Goal: Task Accomplishment & Management: Manage account settings

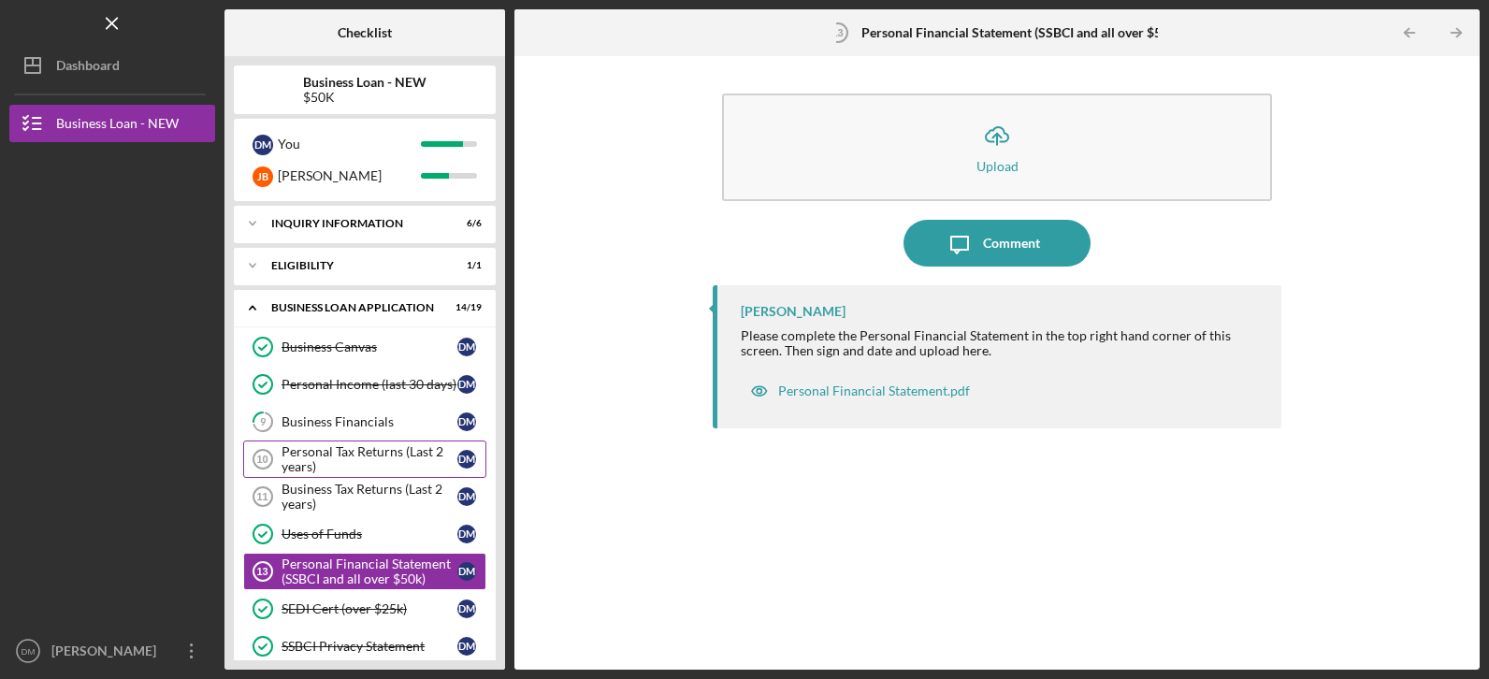
click at [320, 452] on div "Personal Tax Returns (Last 2 years)" at bounding box center [370, 459] width 176 height 30
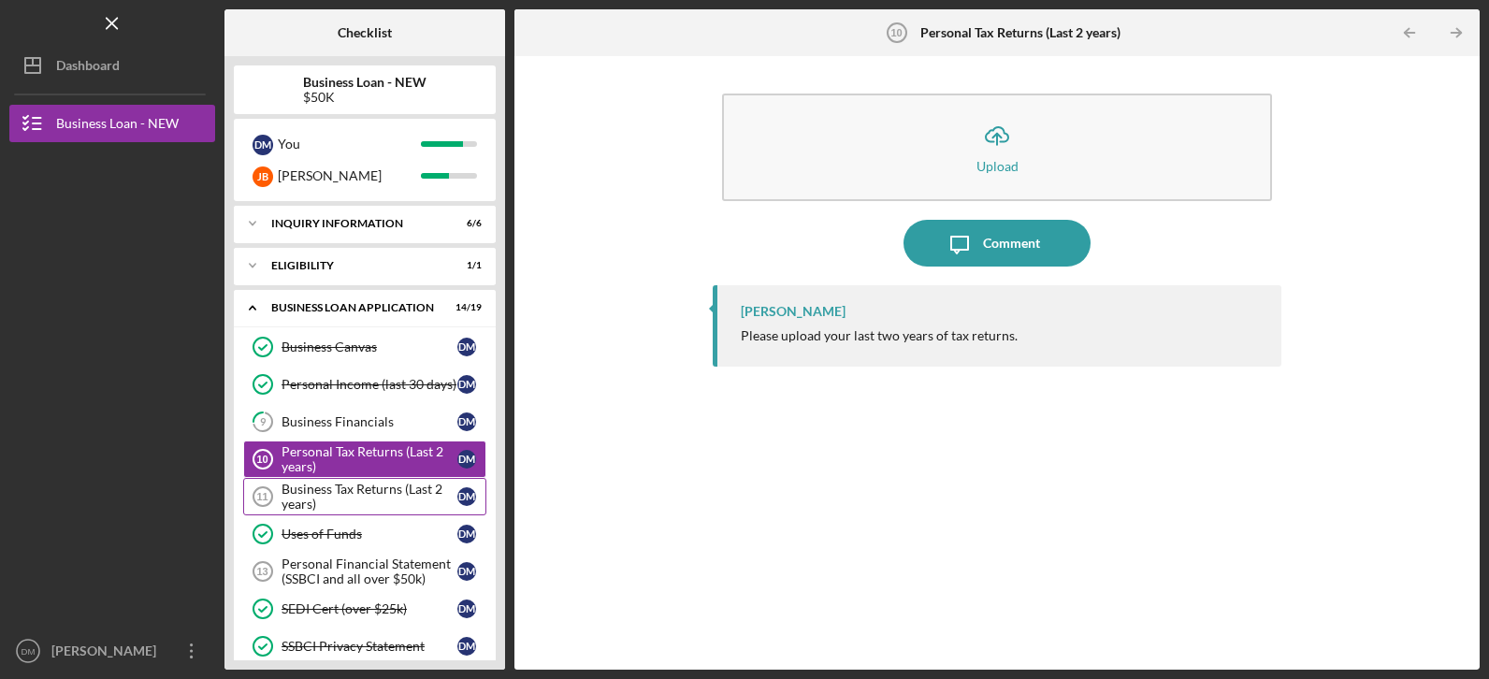
click at [324, 493] on div "Business Tax Returns (Last 2 years)" at bounding box center [370, 497] width 176 height 30
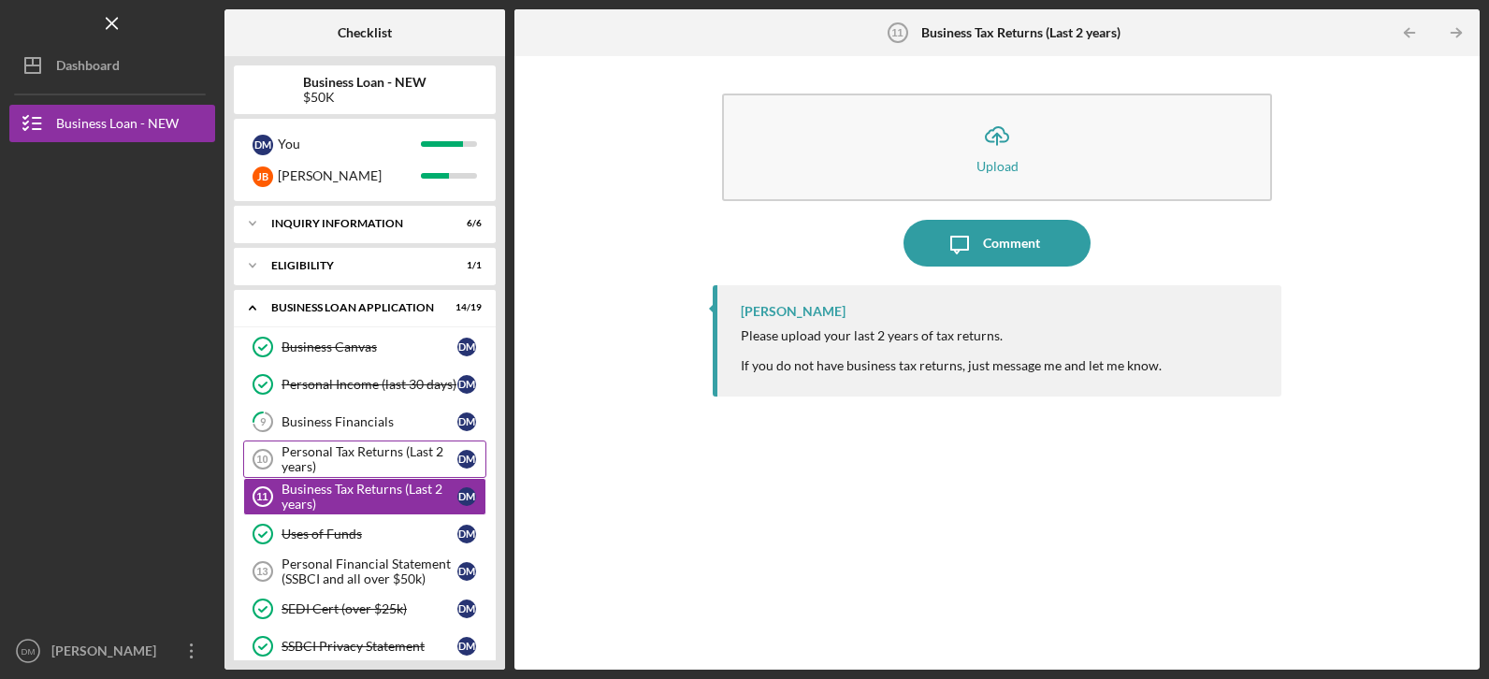
click at [340, 448] on div "Personal Tax Returns (Last 2 years)" at bounding box center [370, 459] width 176 height 30
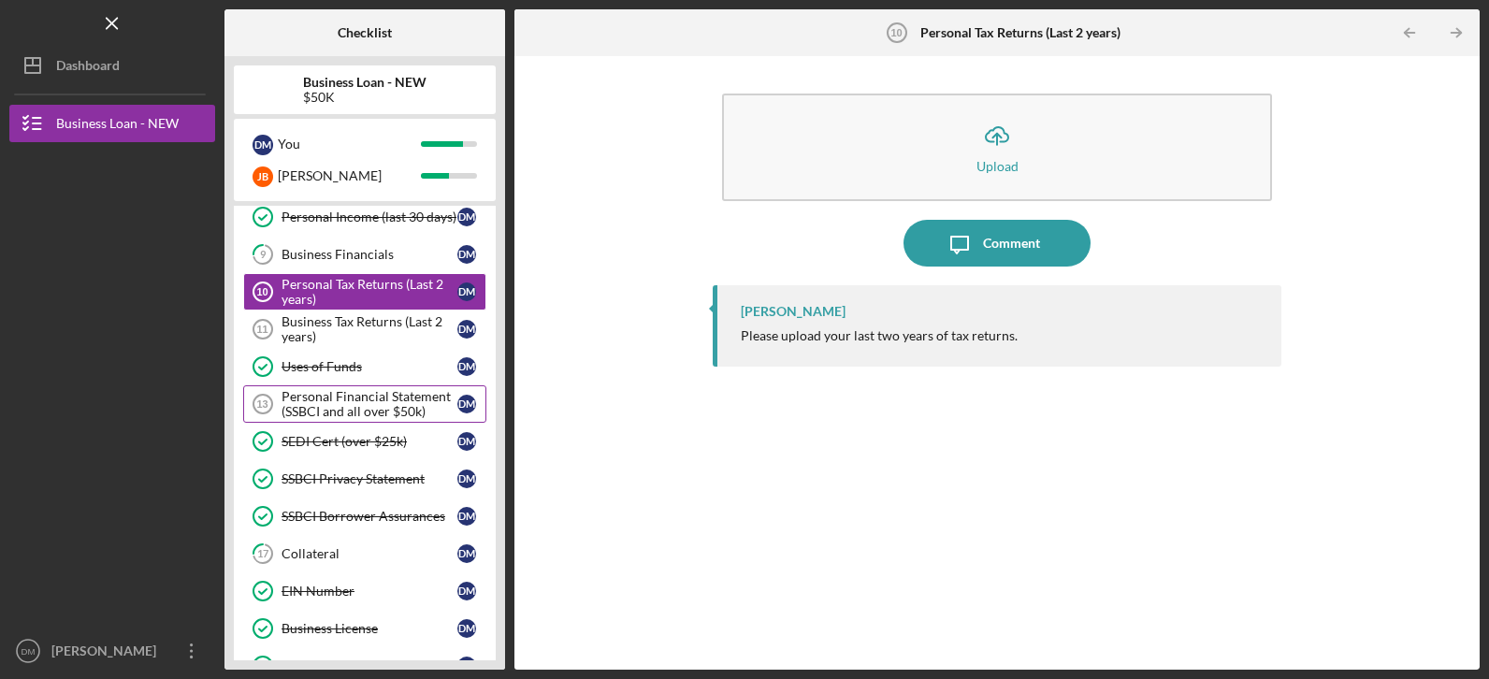
scroll to position [187, 0]
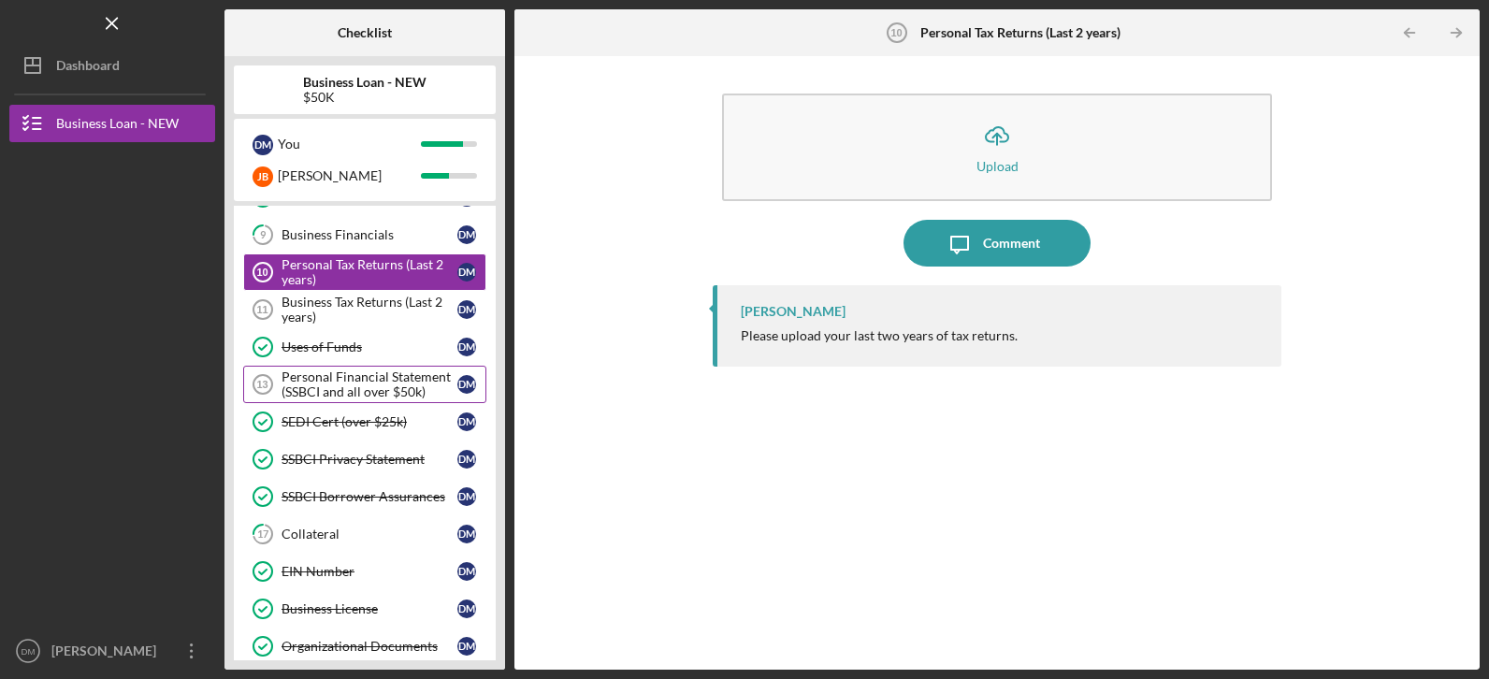
click at [352, 377] on div "Personal Financial Statement (SSBCI and all over $50k)" at bounding box center [370, 385] width 176 height 30
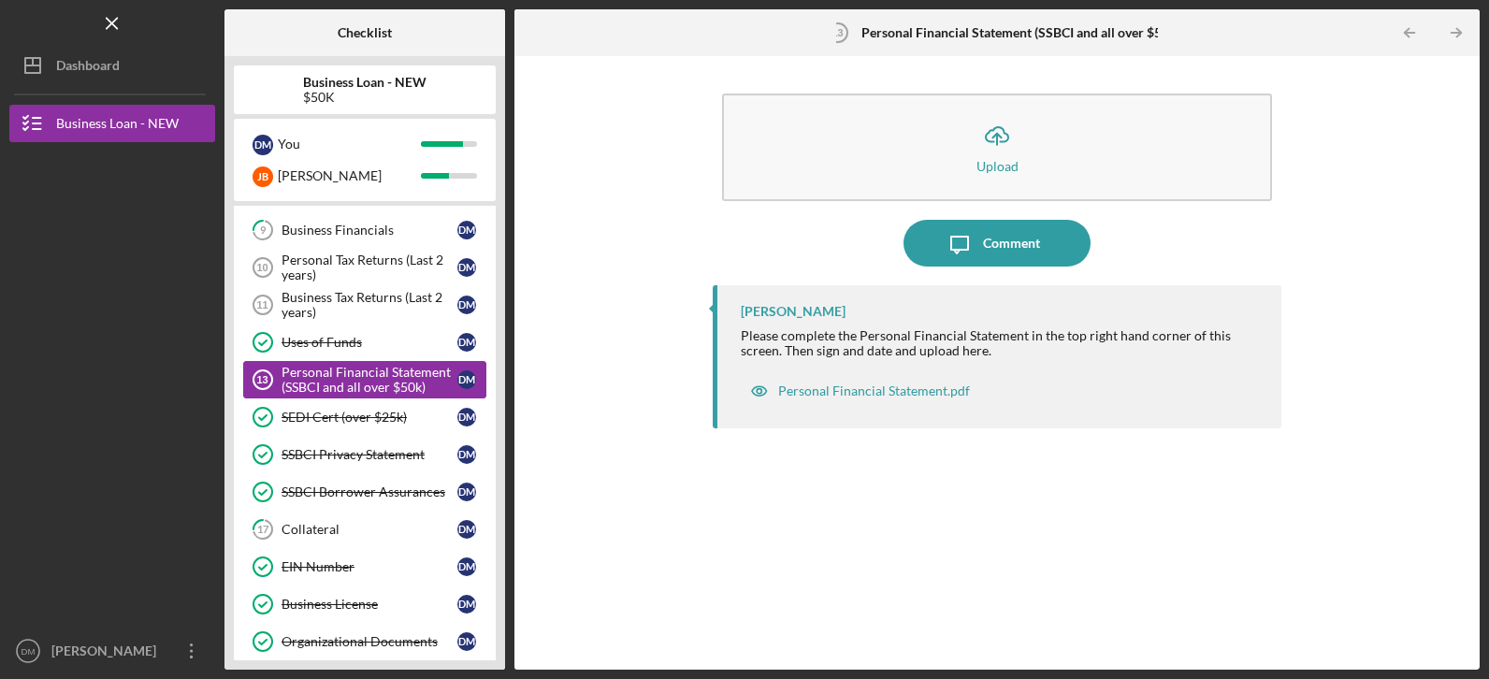
scroll to position [187, 0]
